Goal: Find specific page/section: Find specific page/section

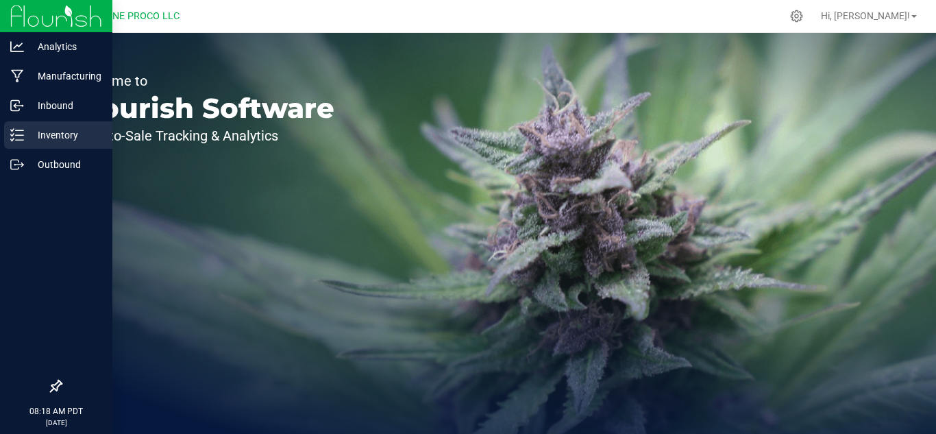
click at [66, 140] on p "Inventory" at bounding box center [65, 135] width 82 height 16
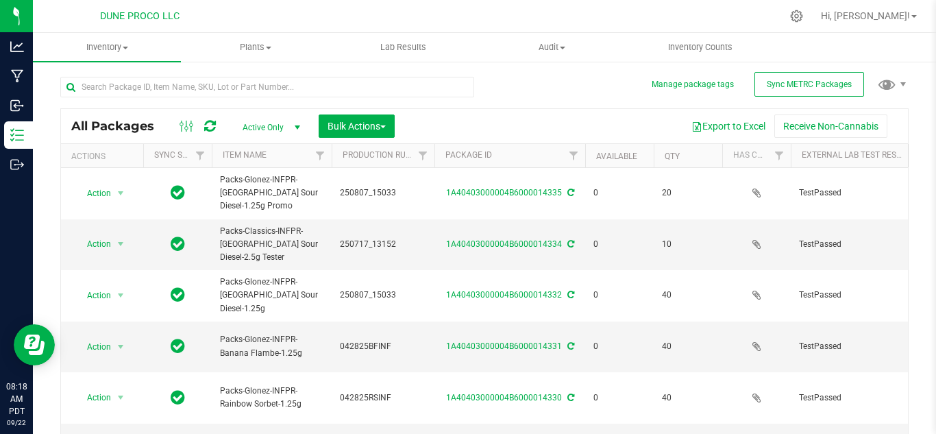
click at [299, 127] on span "select" at bounding box center [297, 127] width 11 height 11
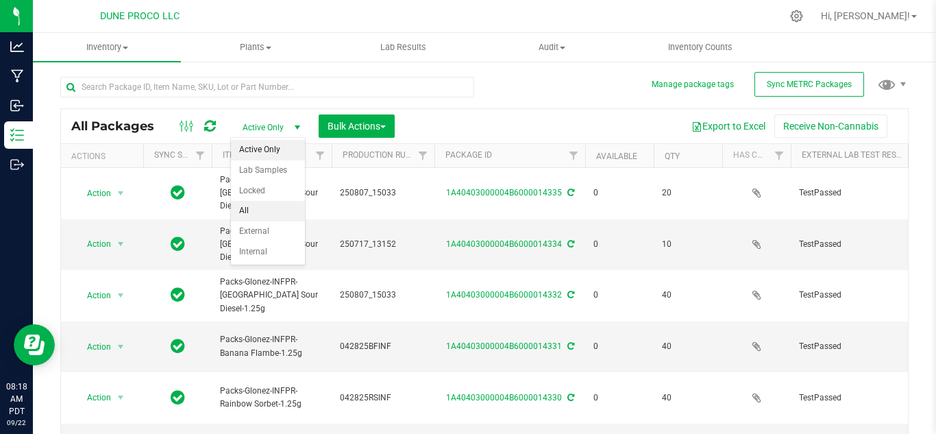
click at [260, 211] on li "All" at bounding box center [268, 211] width 74 height 21
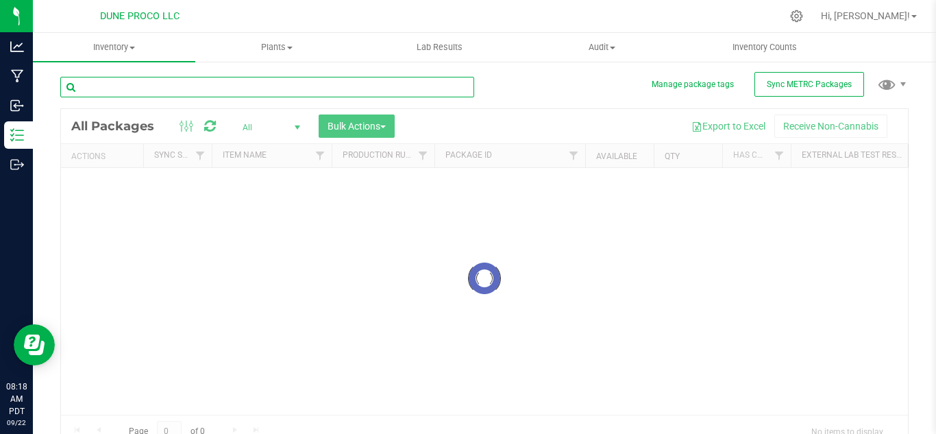
click at [179, 90] on input "text" at bounding box center [267, 87] width 414 height 21
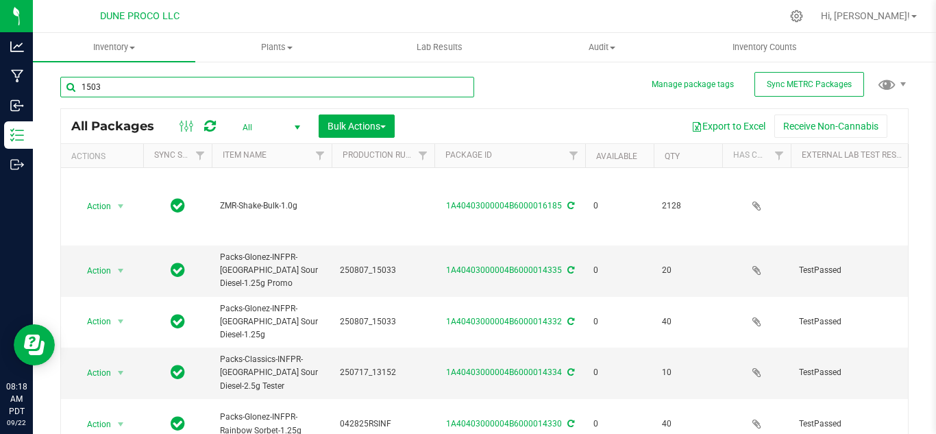
type input "15031"
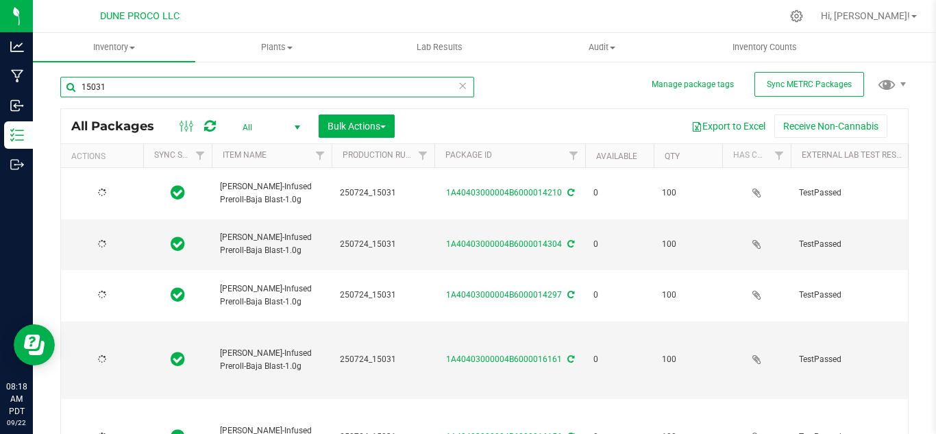
type input "[DATE]"
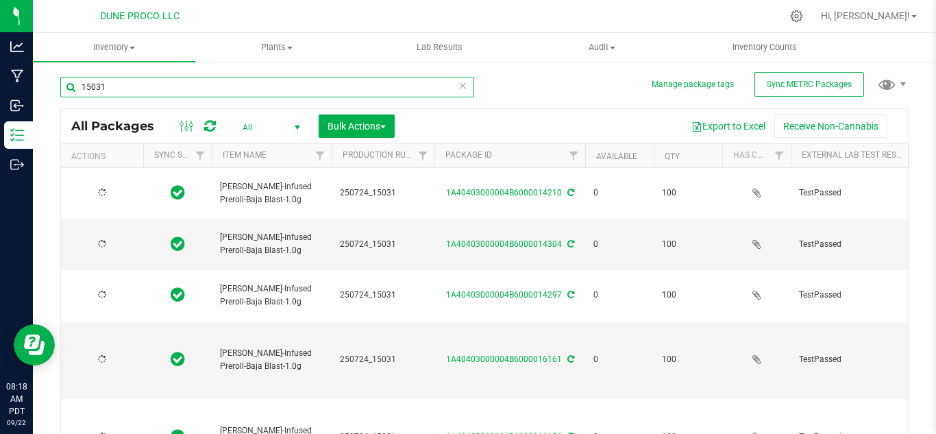
type input "[DATE]"
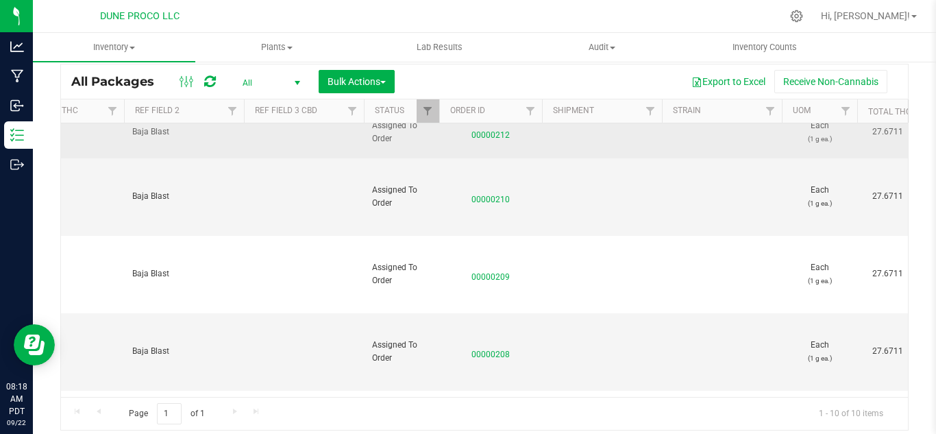
scroll to position [0, 1000]
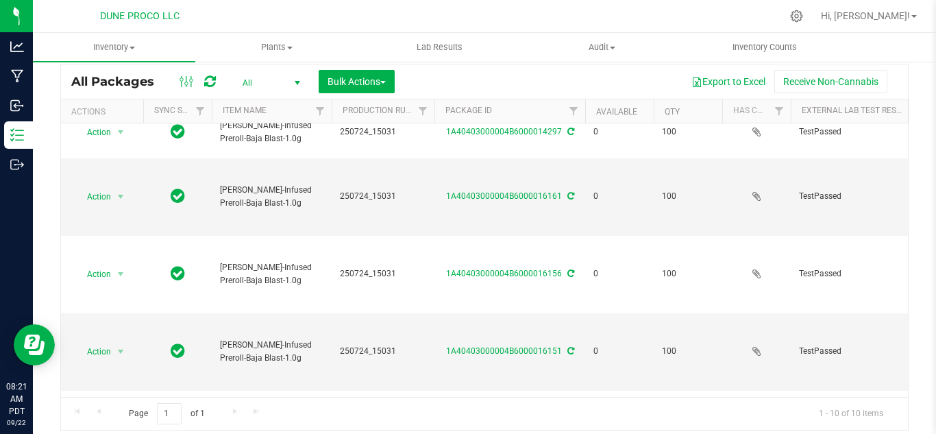
type input "15031"
